Goal: Find specific page/section: Find specific page/section

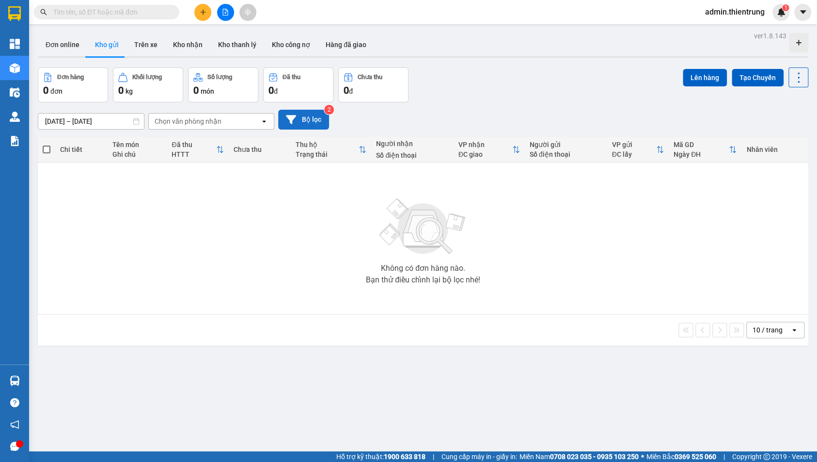
click at [314, 115] on button "Bộ lọc" at bounding box center [303, 120] width 51 height 20
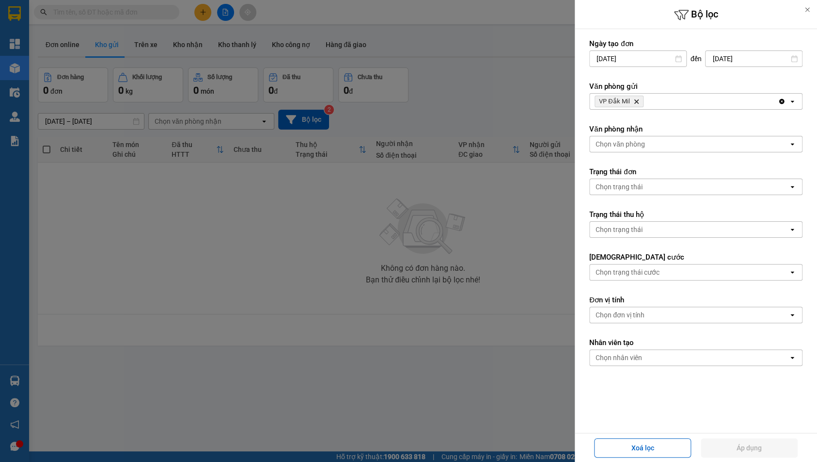
click at [636, 100] on icon "Delete" at bounding box center [637, 101] width 6 height 6
click at [636, 100] on div "Chọn văn phòng" at bounding box center [620, 101] width 49 height 10
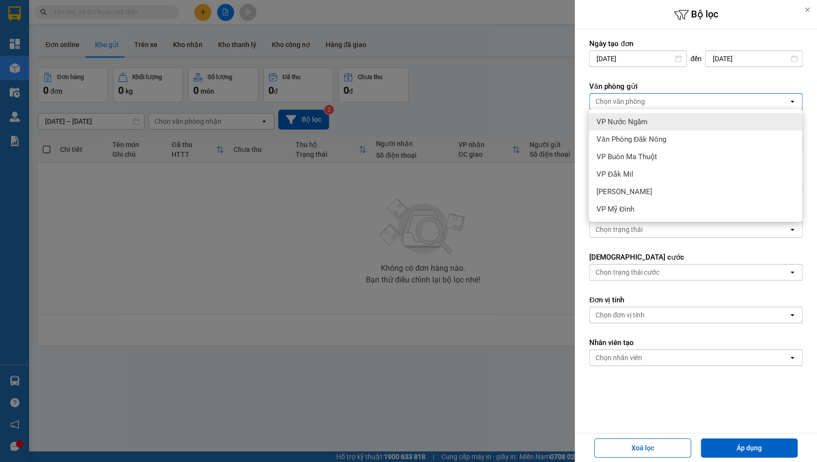
click at [639, 122] on span "VP Nước Ngầm" at bounding box center [622, 122] width 51 height 10
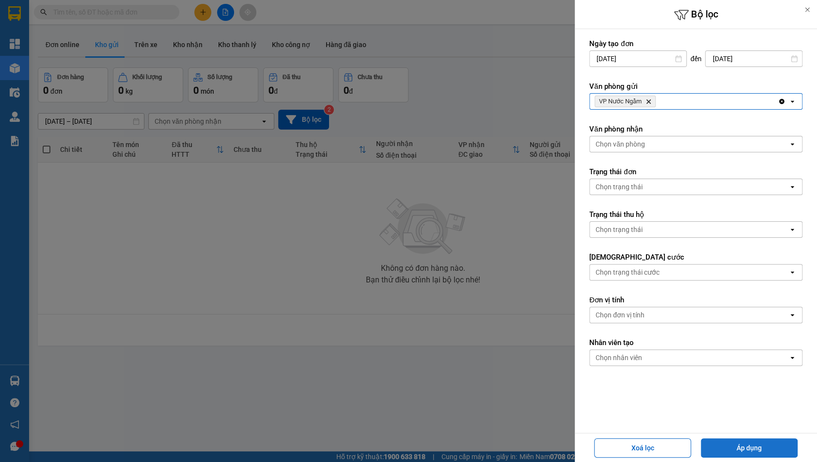
click at [759, 451] on button "Áp dụng" at bounding box center [749, 447] width 97 height 19
